Goal: Entertainment & Leisure: Consume media (video, audio)

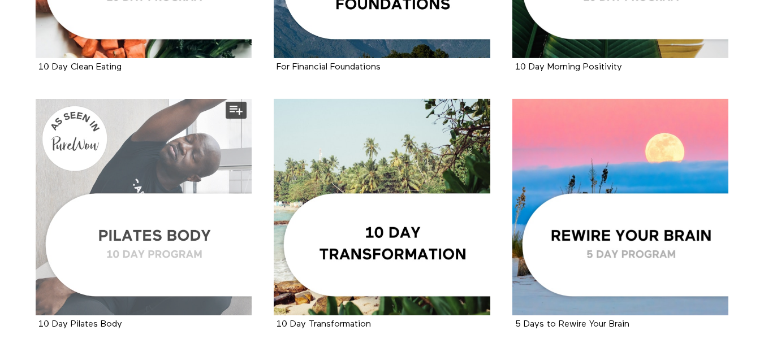
scroll to position [1686, 0]
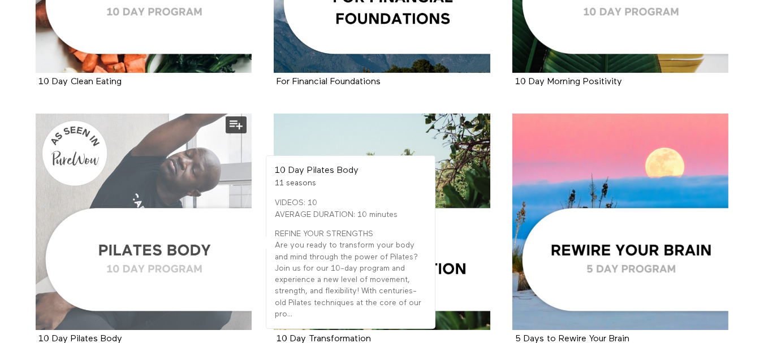
click at [151, 256] on div at bounding box center [144, 222] width 217 height 217
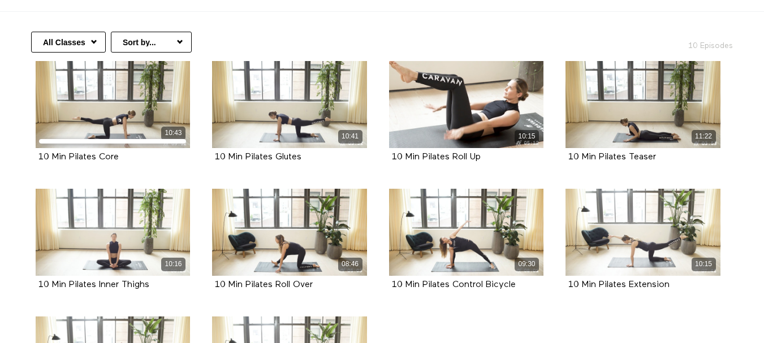
scroll to position [170, 0]
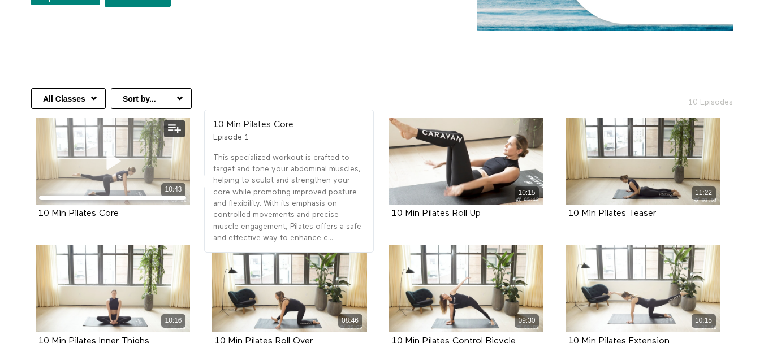
click at [128, 167] on icon at bounding box center [113, 161] width 34 height 20
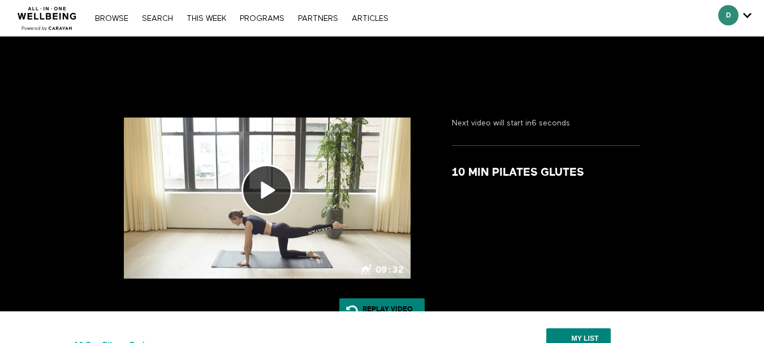
click at [266, 13] on nav "Browse Search THIS WEEK PROGRAMS PARTNERS ARTICLES Account settings Manage Subs…" at bounding box center [241, 17] width 304 height 11
click at [266, 16] on link "PROGRAMS" at bounding box center [262, 19] width 56 height 8
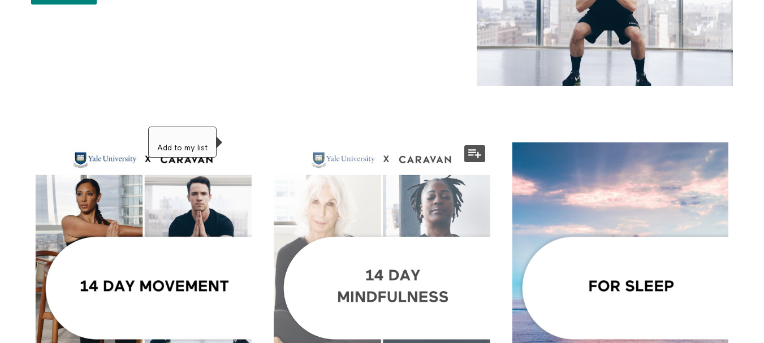
scroll to position [226, 0]
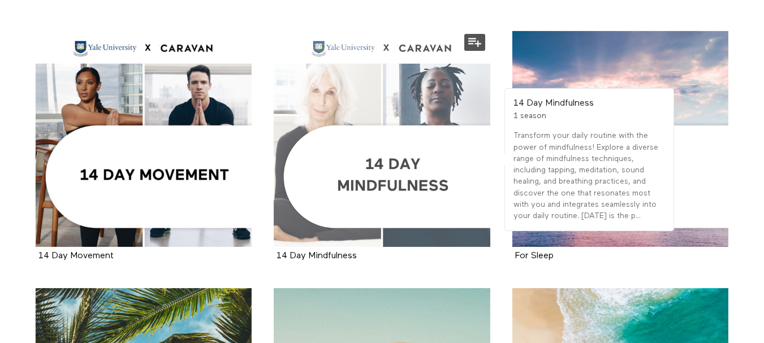
click at [355, 162] on div at bounding box center [382, 139] width 217 height 217
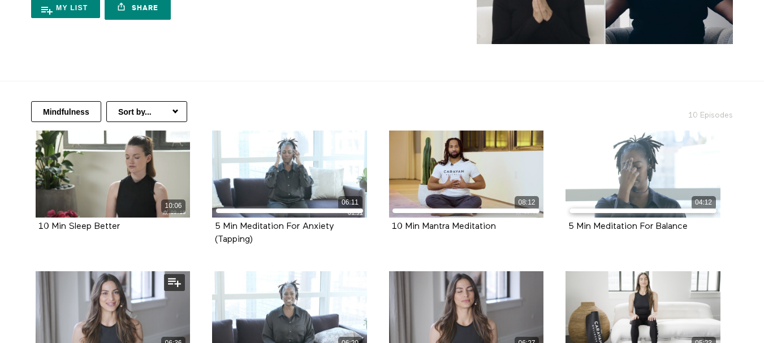
scroll to position [156, 0]
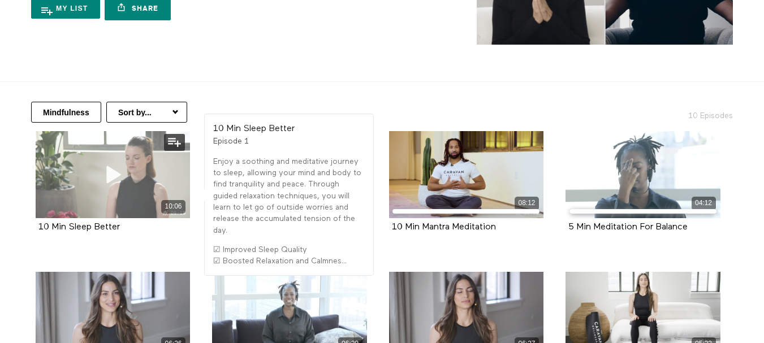
click at [99, 175] on icon at bounding box center [113, 175] width 34 height 20
